Goal: Task Accomplishment & Management: Manage account settings

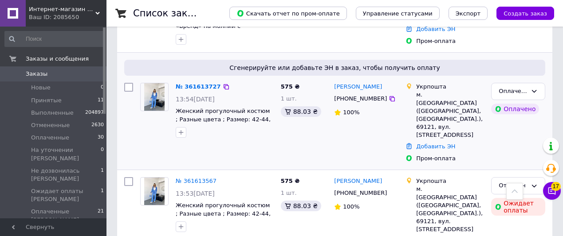
scroll to position [209, 0]
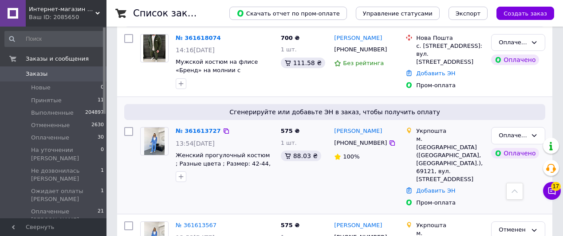
click at [375, 140] on span "[PHONE_NUMBER]" at bounding box center [360, 143] width 53 height 7
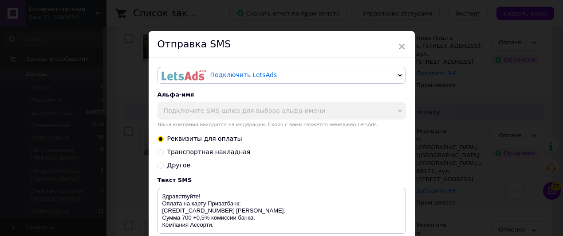
click at [384, 126] on span "Ваша компания находится на модерации. Скоро с вами свяжется менеджер LetsAds" at bounding box center [281, 125] width 248 height 6
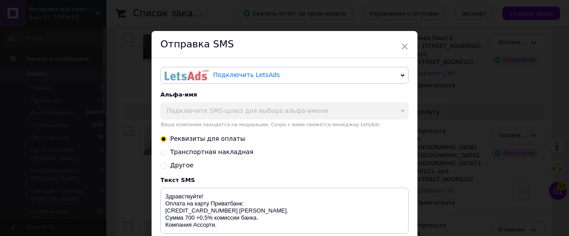
click at [405, 48] on span "×" at bounding box center [405, 46] width 8 height 15
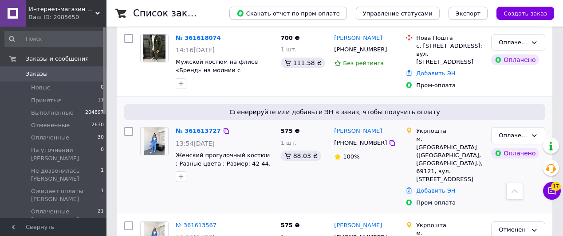
scroll to position [165, 0]
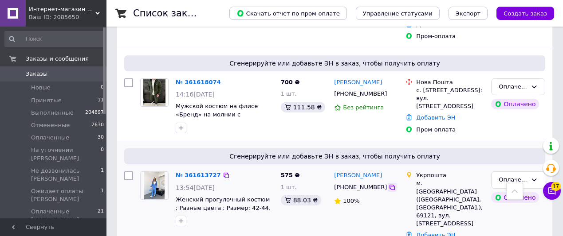
click at [389, 185] on icon at bounding box center [391, 187] width 5 height 5
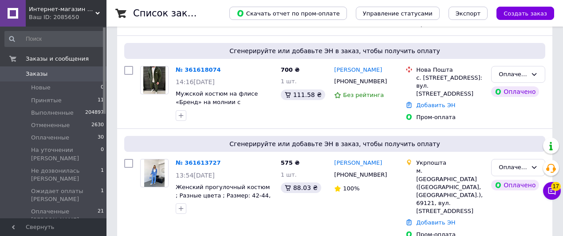
scroll to position [222, 0]
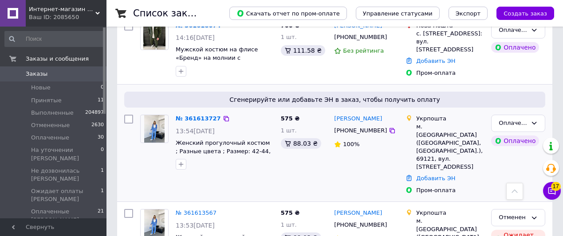
click at [375, 127] on span "[PHONE_NUMBER]" at bounding box center [360, 130] width 53 height 7
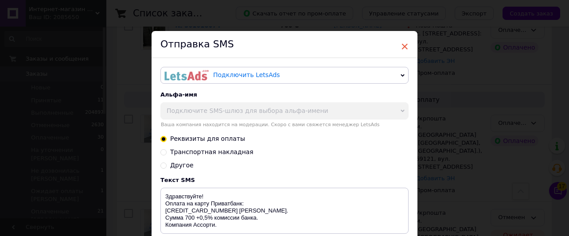
click at [404, 50] on span "×" at bounding box center [405, 46] width 8 height 15
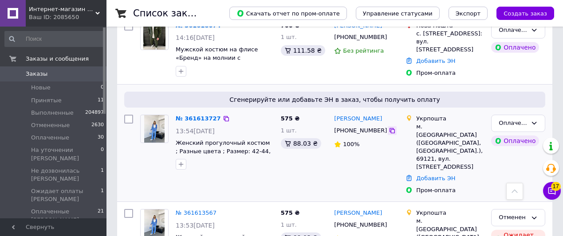
click at [389, 128] on icon at bounding box center [391, 130] width 5 height 5
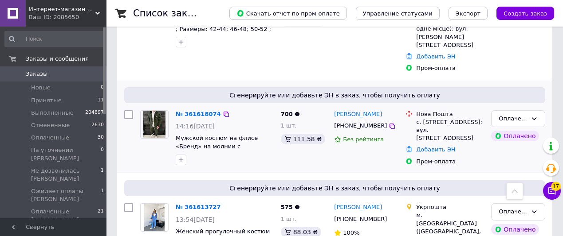
scroll to position [177, 0]
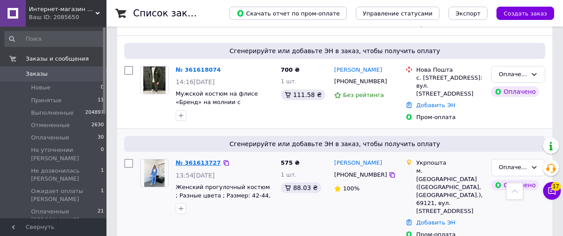
click at [189, 160] on link "№ 361613727" at bounding box center [198, 163] width 45 height 7
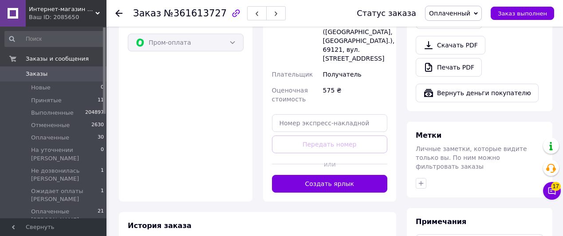
scroll to position [437, 0]
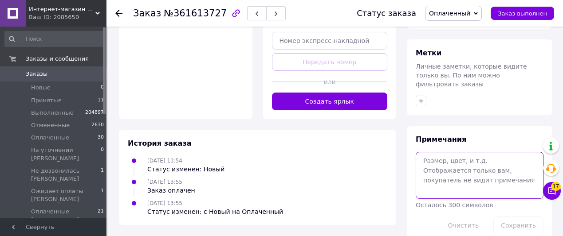
click at [457, 158] on textarea at bounding box center [480, 175] width 128 height 47
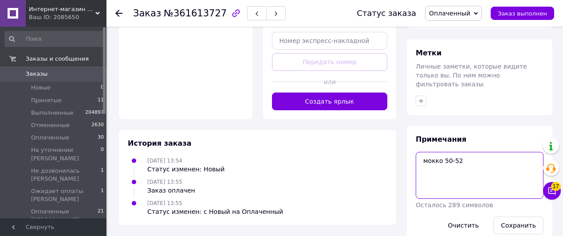
type textarea "мокко 50-52"
click at [515, 217] on button "Сохранить" at bounding box center [518, 226] width 50 height 18
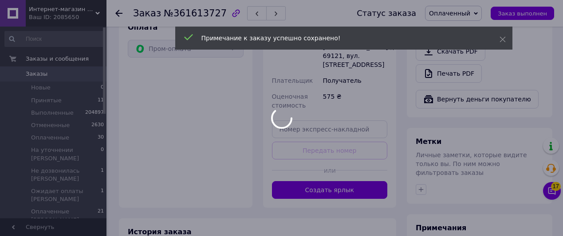
scroll to position [260, 0]
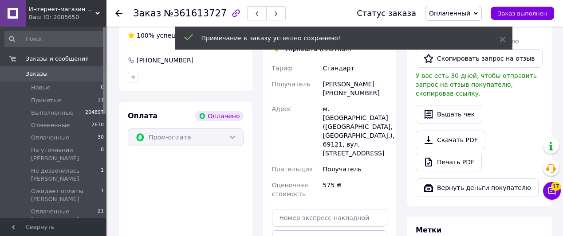
click at [118, 16] on use at bounding box center [118, 13] width 7 height 7
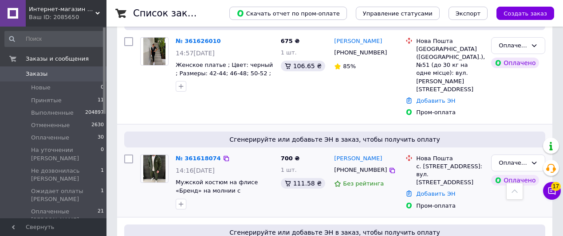
scroll to position [177, 0]
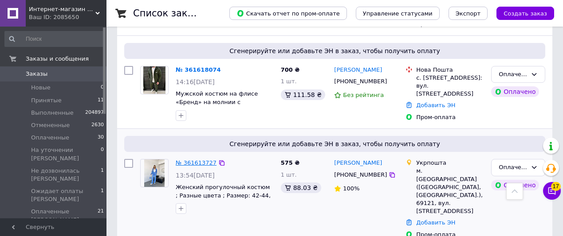
click at [184, 160] on link "№ 361613727" at bounding box center [196, 163] width 41 height 7
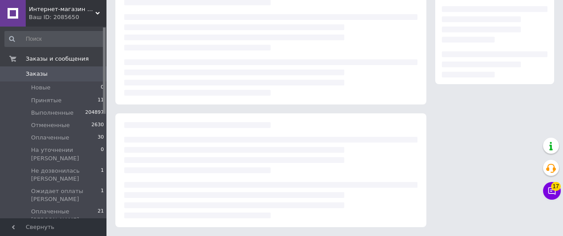
scroll to position [177, 0]
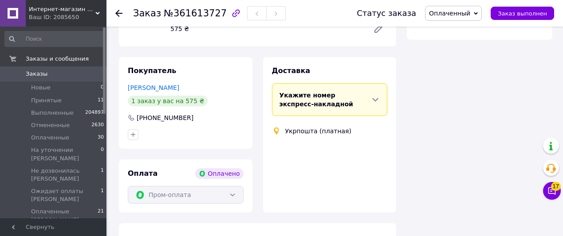
click at [192, 14] on span "№361613727" at bounding box center [195, 13] width 63 height 11
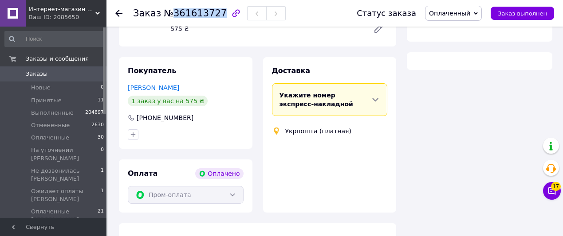
click at [192, 14] on span "№361613727" at bounding box center [195, 13] width 63 height 11
copy span "361613727"
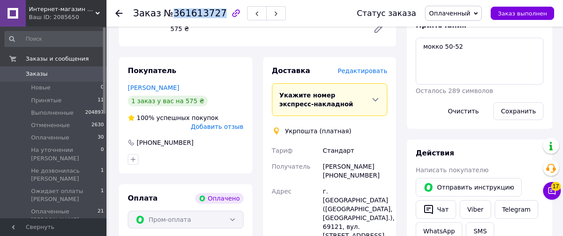
drag, startPoint x: 323, startPoint y: 164, endPoint x: 384, endPoint y: 177, distance: 63.1
click at [384, 177] on div "Поліна Мельникова +380972595968" at bounding box center [355, 171] width 68 height 25
copy div "Поліна Мельникова +380972595968"
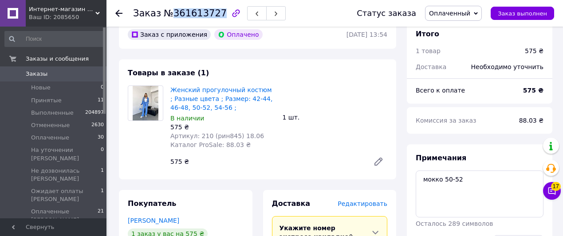
scroll to position [0, 0]
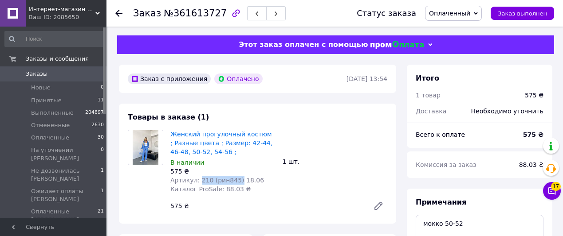
drag, startPoint x: 242, startPoint y: 191, endPoint x: 197, endPoint y: 188, distance: 45.3
click at [197, 188] on div "Женский прогулочный костюм ; Разные цвета ; Размер: 42-44, 46-48, 50-52, 54-56 …" at bounding box center [279, 172] width 224 height 89
copy span "210 (рин845)"
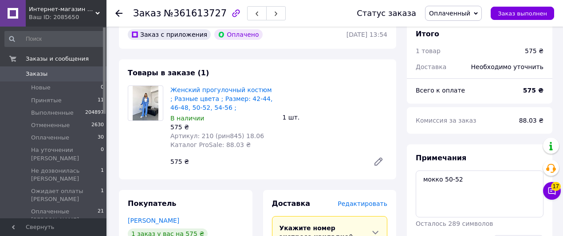
click at [119, 17] on div at bounding box center [118, 13] width 7 height 9
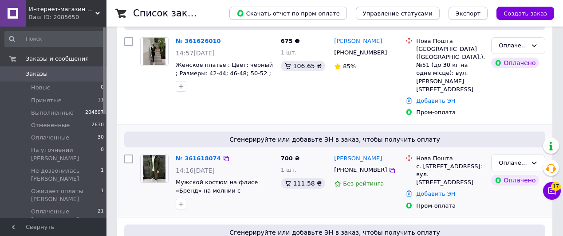
scroll to position [133, 0]
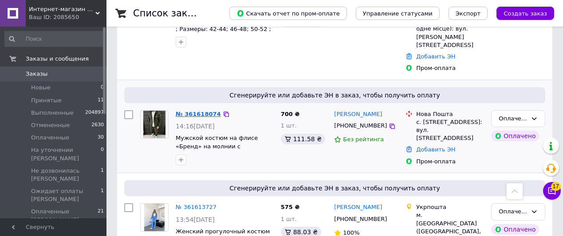
click at [189, 111] on link "№ 361618074" at bounding box center [198, 114] width 45 height 7
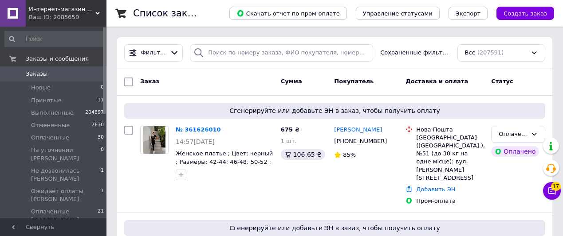
drag, startPoint x: 229, startPoint y: 101, endPoint x: 231, endPoint y: 94, distance: 7.0
click at [229, 100] on div "Сгенерируйте или добавьте ЭН в заказ, чтобы получить оплату № 361626010 14:57[D…" at bounding box center [334, 154] width 435 height 117
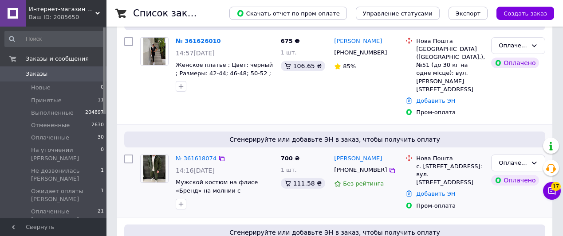
scroll to position [177, 0]
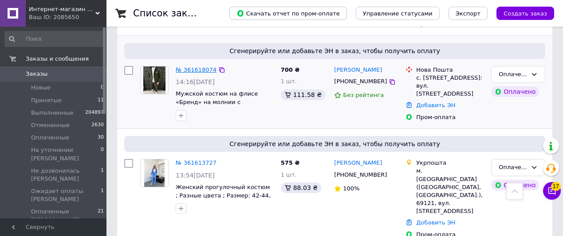
click at [199, 67] on link "№ 361618074" at bounding box center [196, 70] width 41 height 7
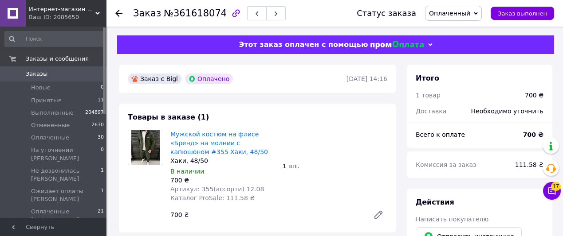
click at [189, 14] on span "№361618074" at bounding box center [195, 13] width 63 height 11
copy span "361618074"
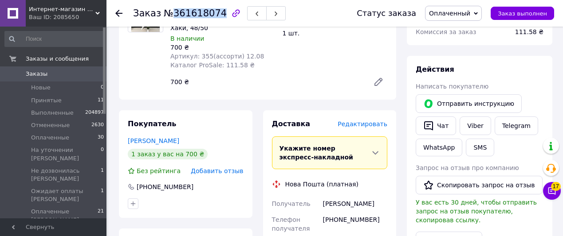
scroll to position [222, 0]
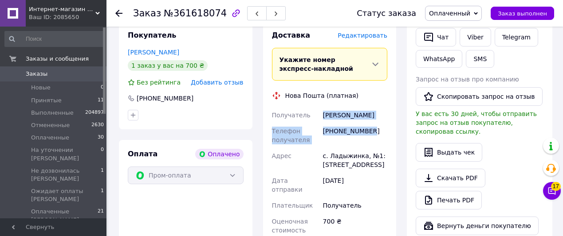
drag, startPoint x: 322, startPoint y: 122, endPoint x: 381, endPoint y: 134, distance: 59.7
click at [381, 134] on div "Получатель [PERSON_NAME] Телефон получателя [PHONE_NUMBER] Адрес с. Ладыжинка, …" at bounding box center [329, 172] width 119 height 131
copy div "[PERSON_NAME] Телефон получателя [PHONE_NUMBER]"
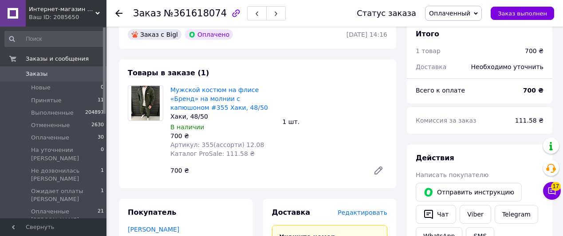
scroll to position [0, 0]
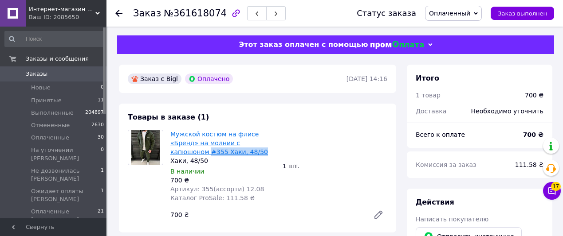
drag, startPoint x: 222, startPoint y: 161, endPoint x: 172, endPoint y: 161, distance: 50.1
click at [172, 157] on span "Мужской костюм на флисе «Бренд» на молнии с капюшоном #355 Хаки, 48/50" at bounding box center [222, 143] width 105 height 27
copy link "#355 Хаки, 48/50"
click at [121, 13] on use at bounding box center [118, 13] width 7 height 7
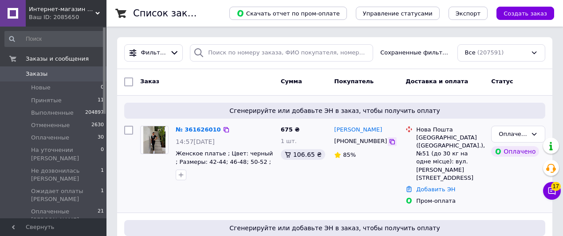
click at [389, 141] on icon at bounding box center [391, 141] width 5 height 5
click at [388, 141] on icon at bounding box center [391, 141] width 7 height 7
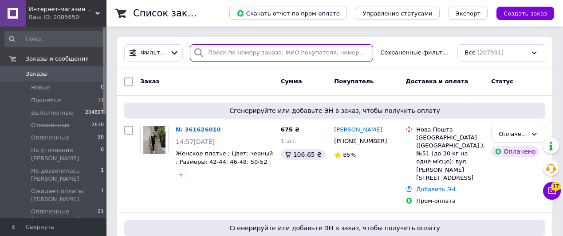
click at [241, 53] on input "search" at bounding box center [281, 52] width 183 height 17
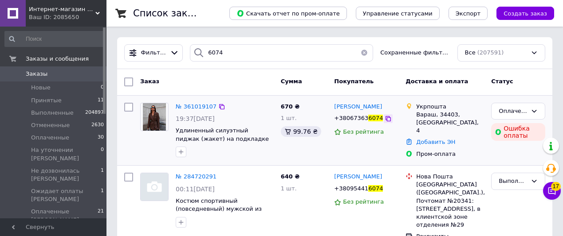
click at [385, 117] on icon at bounding box center [387, 118] width 5 height 5
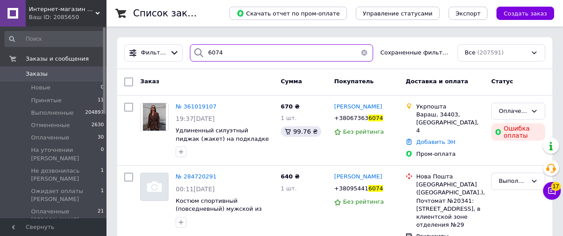
drag, startPoint x: 234, startPoint y: 51, endPoint x: 197, endPoint y: 49, distance: 36.9
click at [197, 50] on div "6074" at bounding box center [281, 52] width 183 height 17
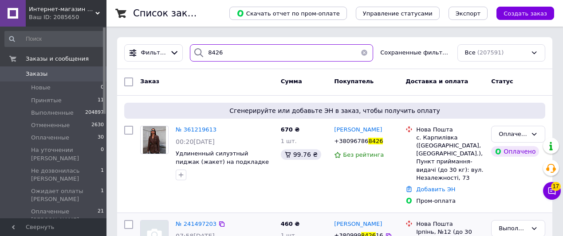
type input "8426"
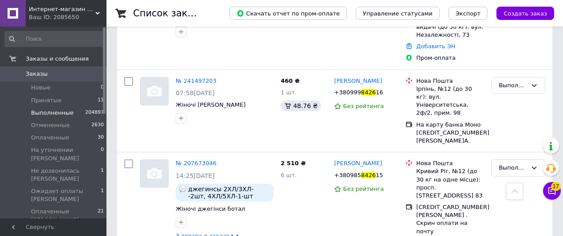
scroll to position [99, 0]
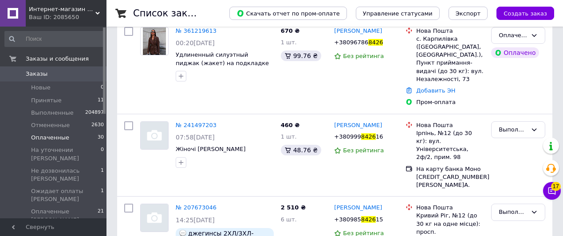
click at [38, 137] on span "Оплаченные" at bounding box center [50, 138] width 38 height 8
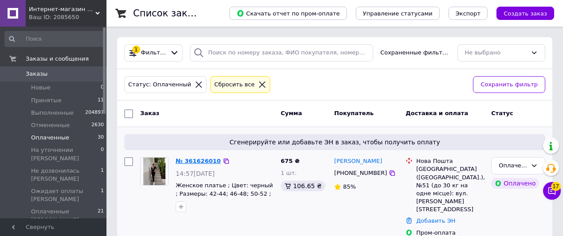
click at [188, 162] on link "№ 361626010" at bounding box center [198, 161] width 45 height 7
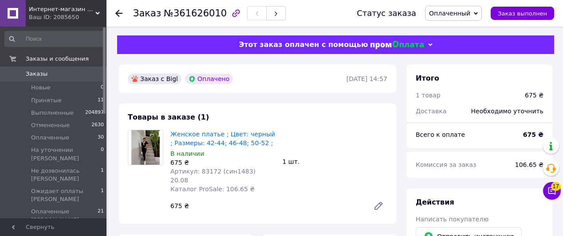
click at [193, 16] on span "№361626010" at bounding box center [195, 13] width 63 height 11
copy span "361626010"
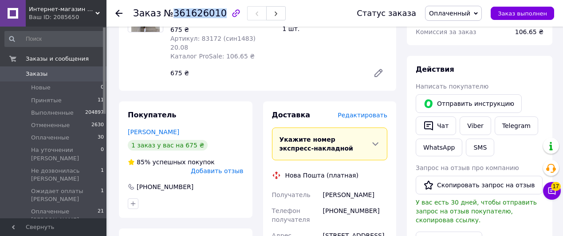
scroll to position [222, 0]
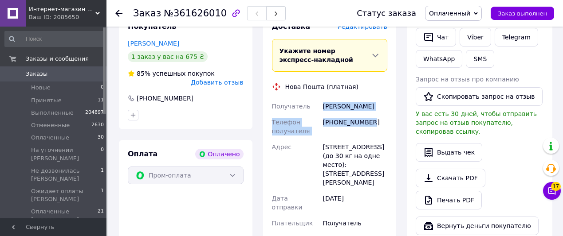
drag, startPoint x: 322, startPoint y: 104, endPoint x: 388, endPoint y: 130, distance: 70.8
click at [388, 130] on div "Получатель [PERSON_NAME] Телефон получателя [PHONE_NUMBER] Адрес [STREET_ADDRES…" at bounding box center [329, 177] width 119 height 158
copy div "[PERSON_NAME] Телефон получателя [PHONE_NUMBER]"
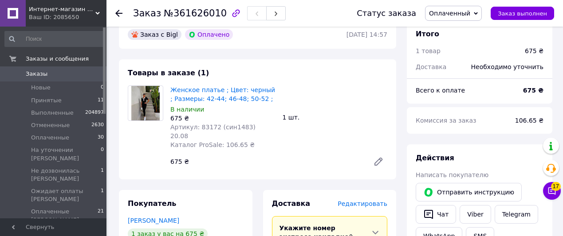
scroll to position [0, 0]
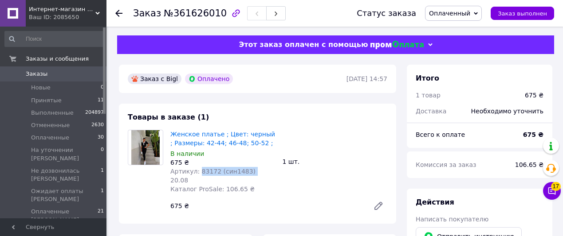
drag, startPoint x: 199, startPoint y: 189, endPoint x: 196, endPoint y: 182, distance: 7.6
click at [196, 182] on span "Артикул: 83172 (син1483) 20.08" at bounding box center [212, 176] width 85 height 16
copy span "83172 (син1483)"
click at [198, 141] on link "Женское платье ; Цвет: черный ; Размеры: 42-44; 46-48; 50-52 ;" at bounding box center [222, 139] width 105 height 16
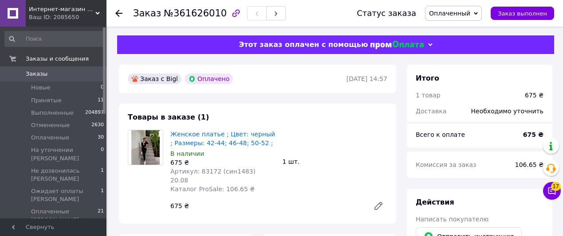
click at [118, 16] on use at bounding box center [118, 13] width 7 height 7
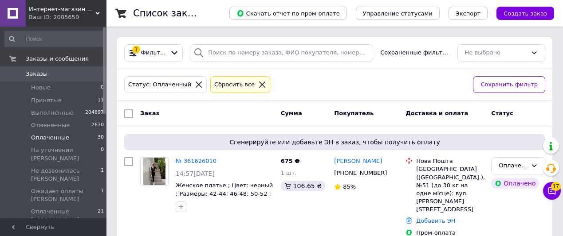
click at [244, 94] on div "Сбросить все" at bounding box center [239, 84] width 63 height 21
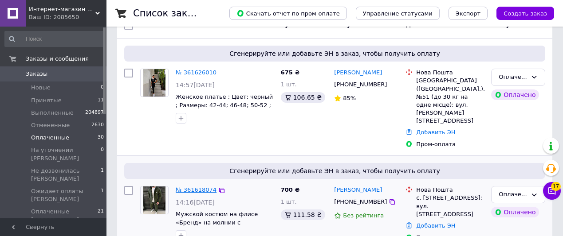
click at [202, 187] on link "№ 361618074" at bounding box center [196, 190] width 41 height 7
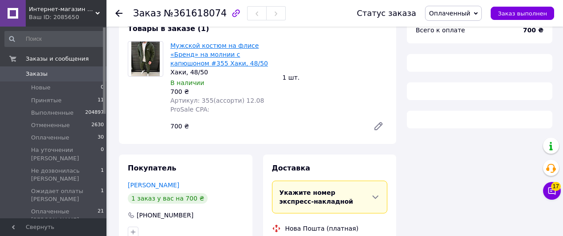
click at [213, 67] on link "Мужской костюм на флисе «Бренд» на молнии с капюшоном #355 Хаки, 48/50" at bounding box center [219, 54] width 98 height 25
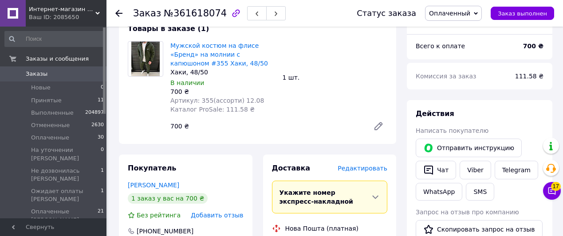
scroll to position [177, 0]
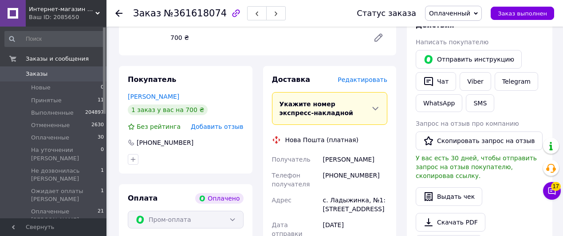
click at [118, 12] on icon at bounding box center [118, 13] width 7 height 7
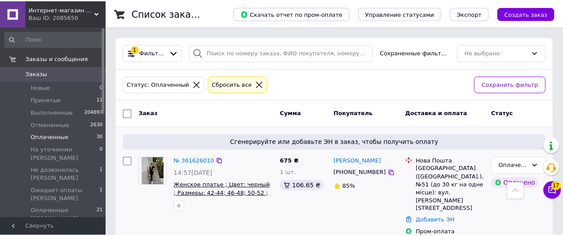
scroll to position [133, 0]
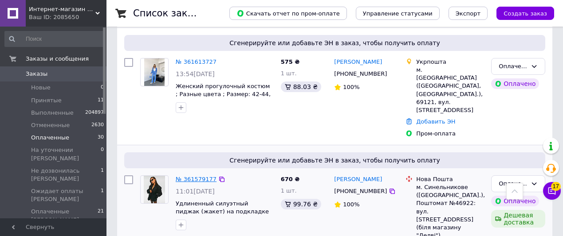
click at [197, 176] on link "№ 361579177" at bounding box center [196, 179] width 41 height 7
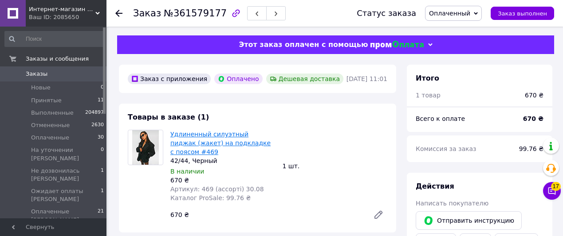
click at [204, 153] on link "Удлиненный силуэтный пиджак (жакет) на подкладке с поясом #469" at bounding box center [220, 143] width 100 height 25
